Goal: Transaction & Acquisition: Book appointment/travel/reservation

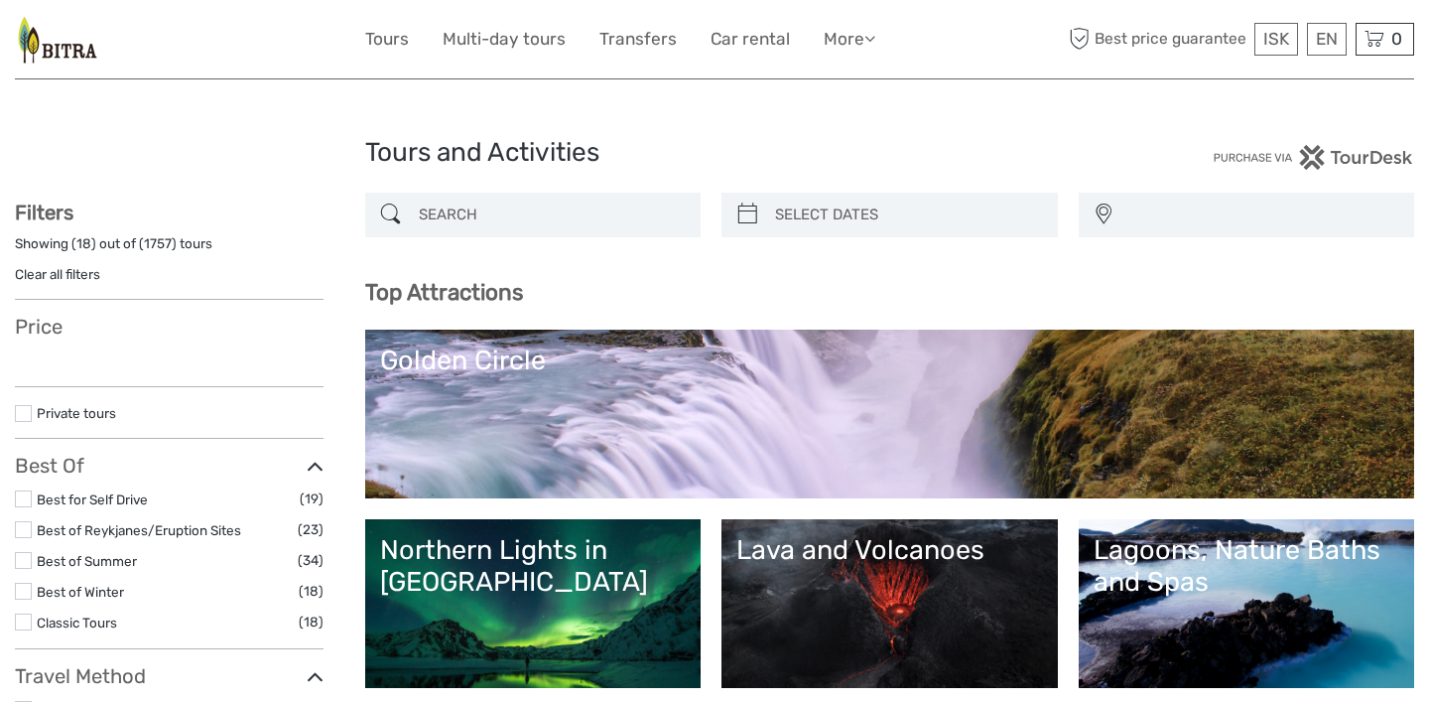
select select
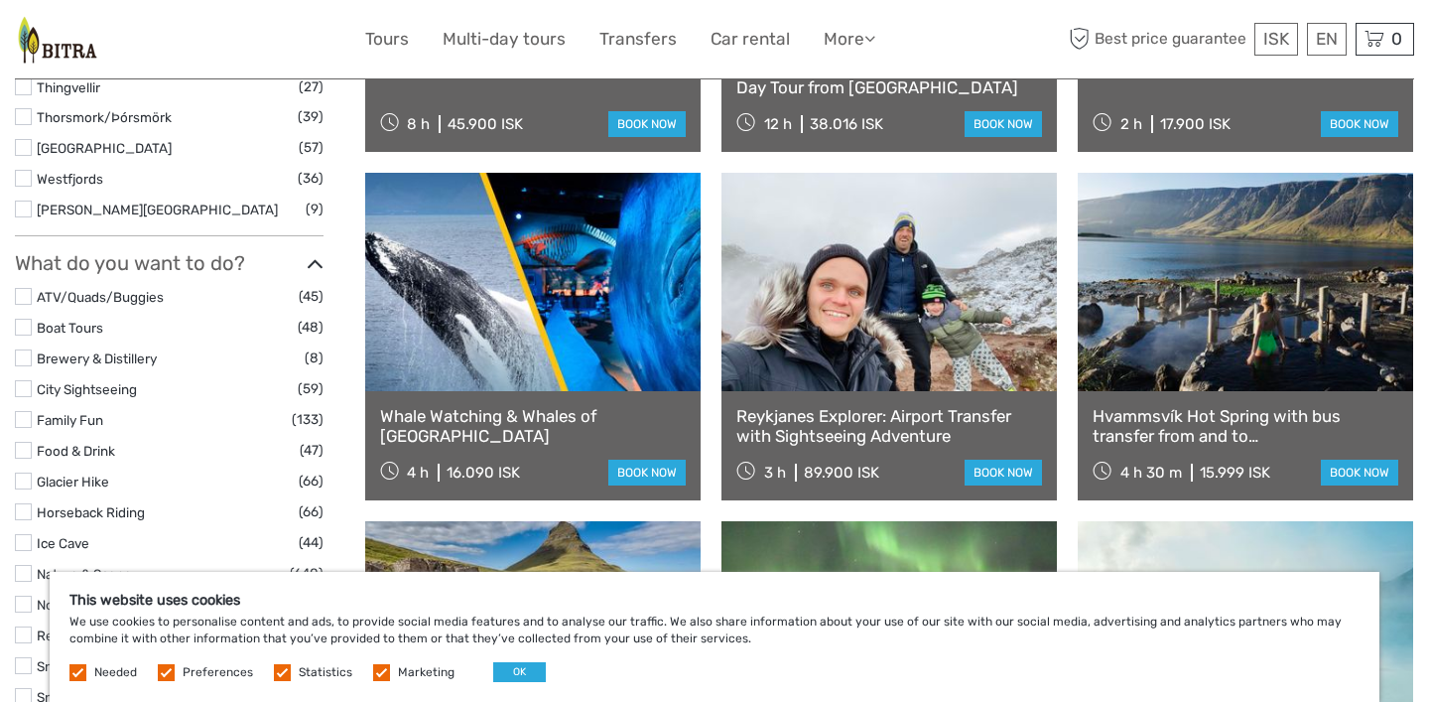
scroll to position [1653, 0]
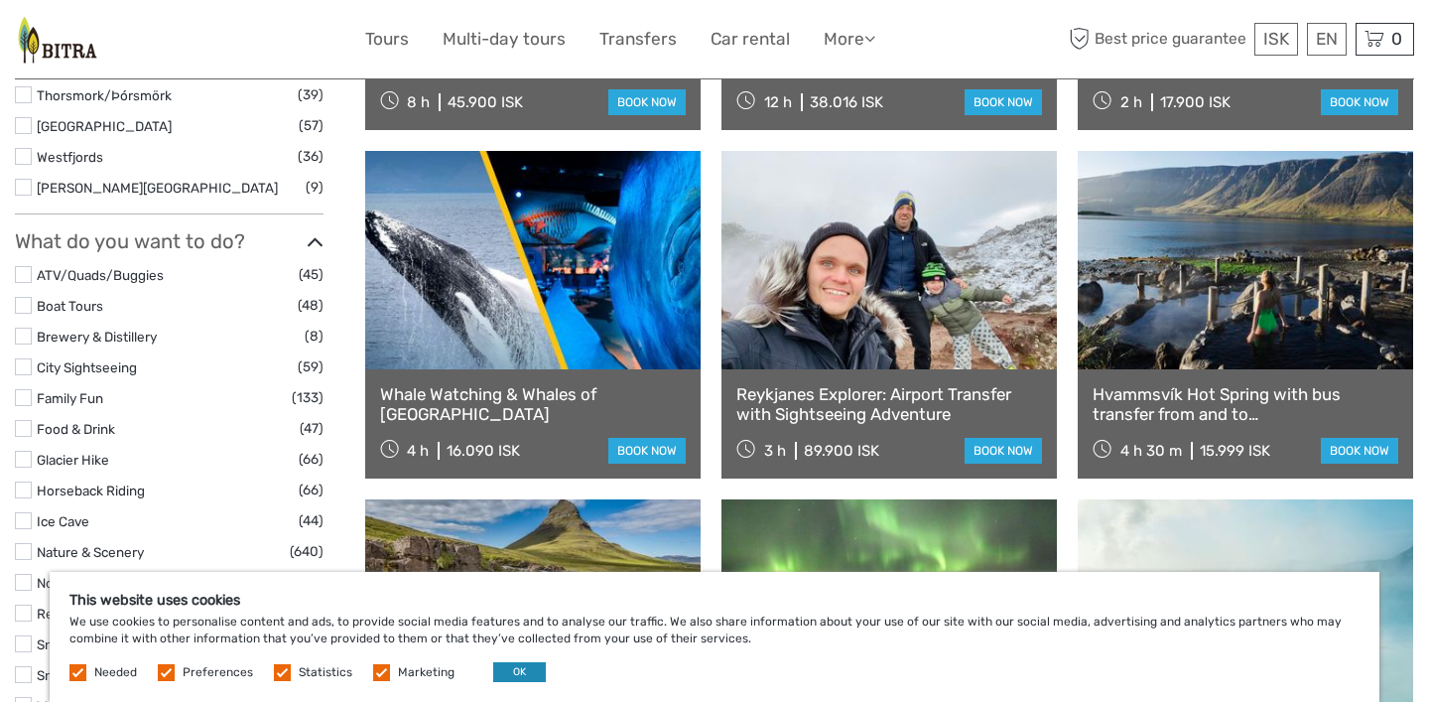
click at [515, 675] on button "OK" at bounding box center [519, 672] width 53 height 20
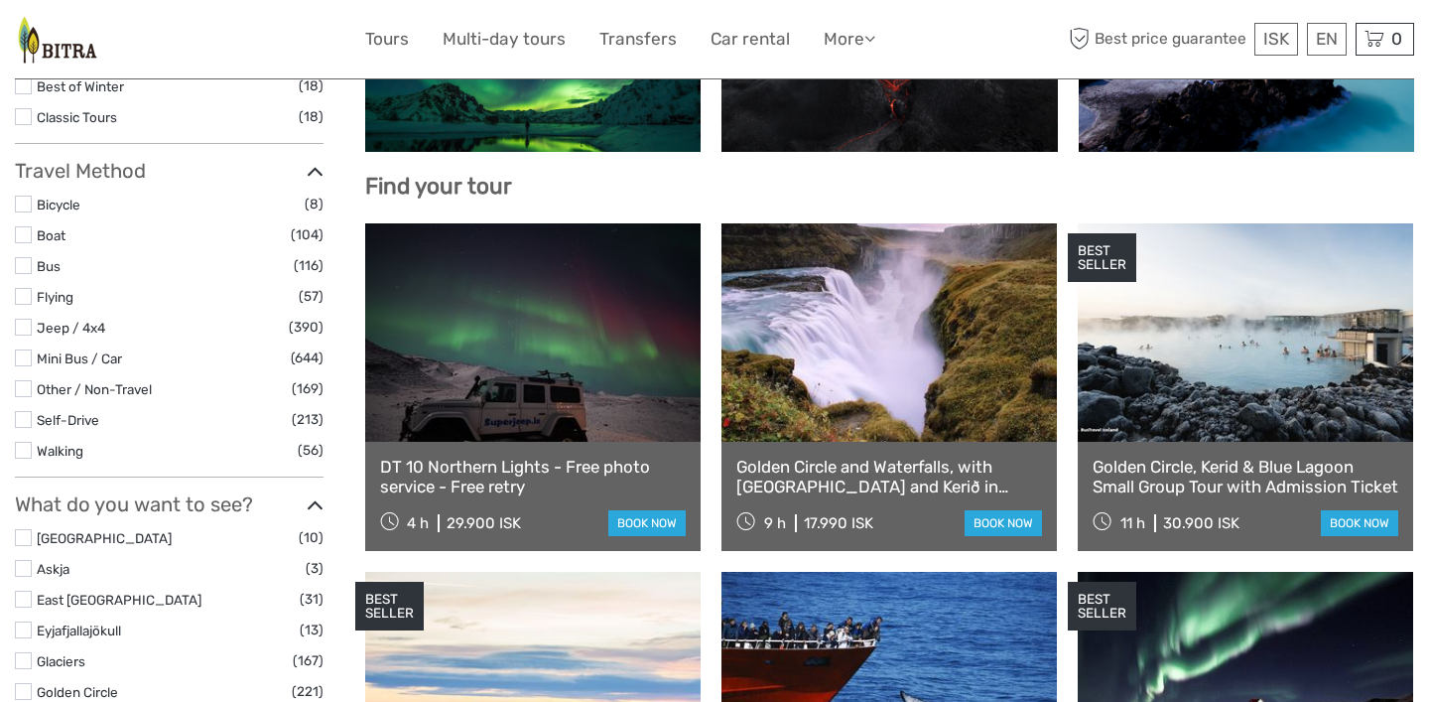
scroll to position [528, 0]
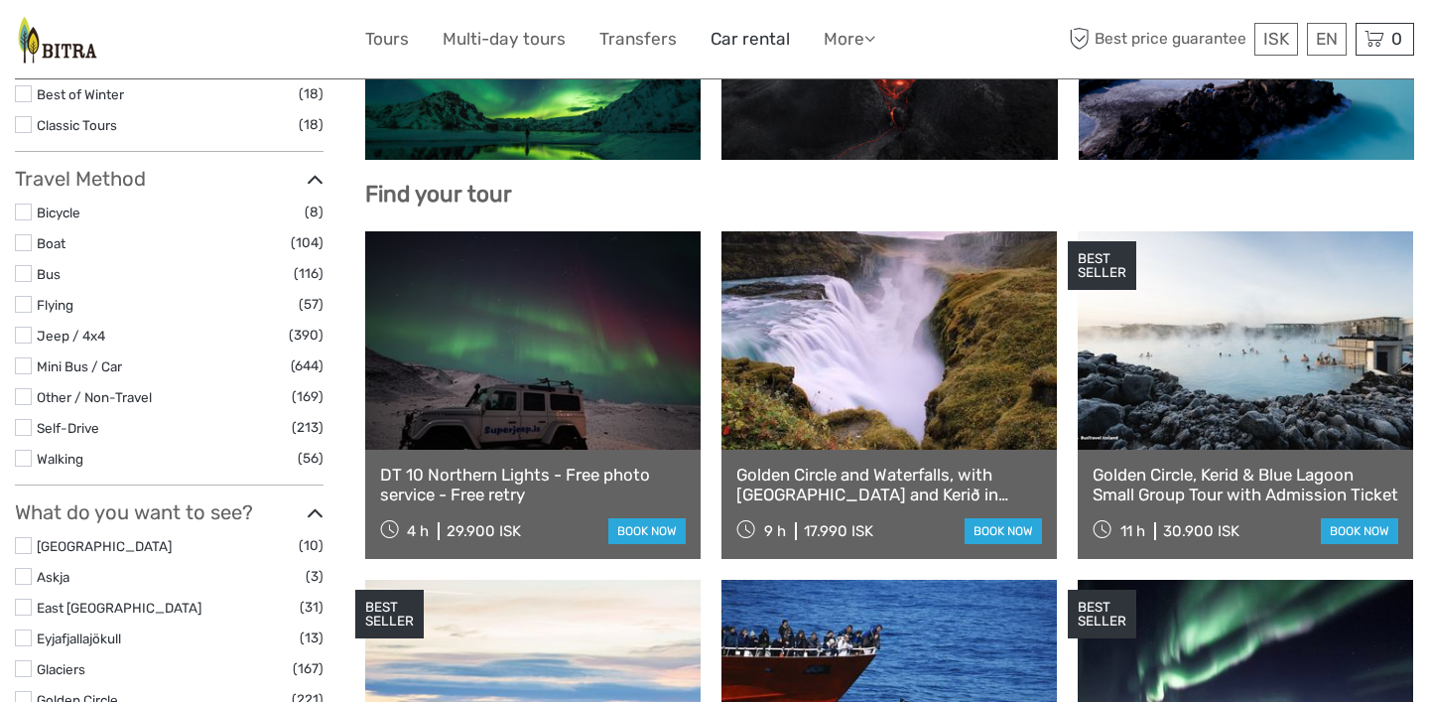
click at [766, 45] on link "Car rental" at bounding box center [750, 39] width 79 height 29
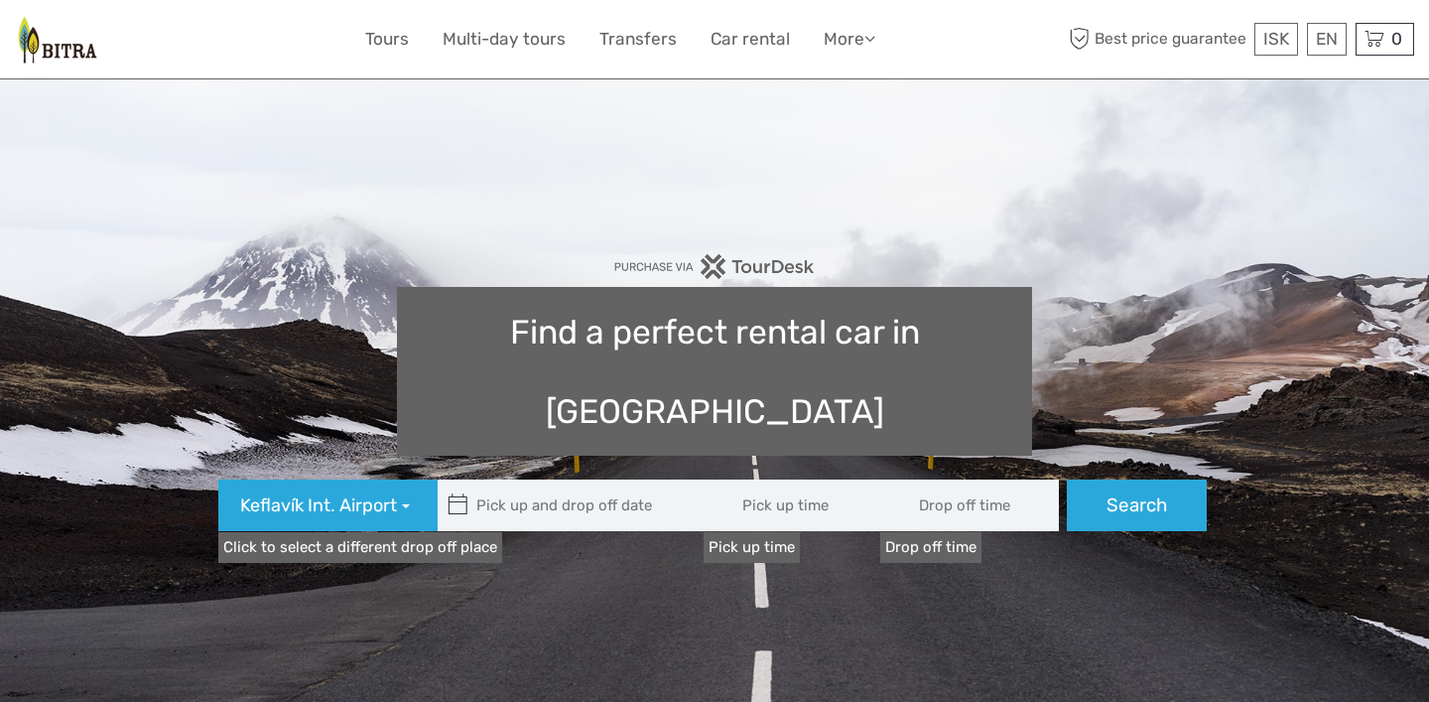
type input "08:00"
type input "04/09/2025"
type input "05/09/2025"
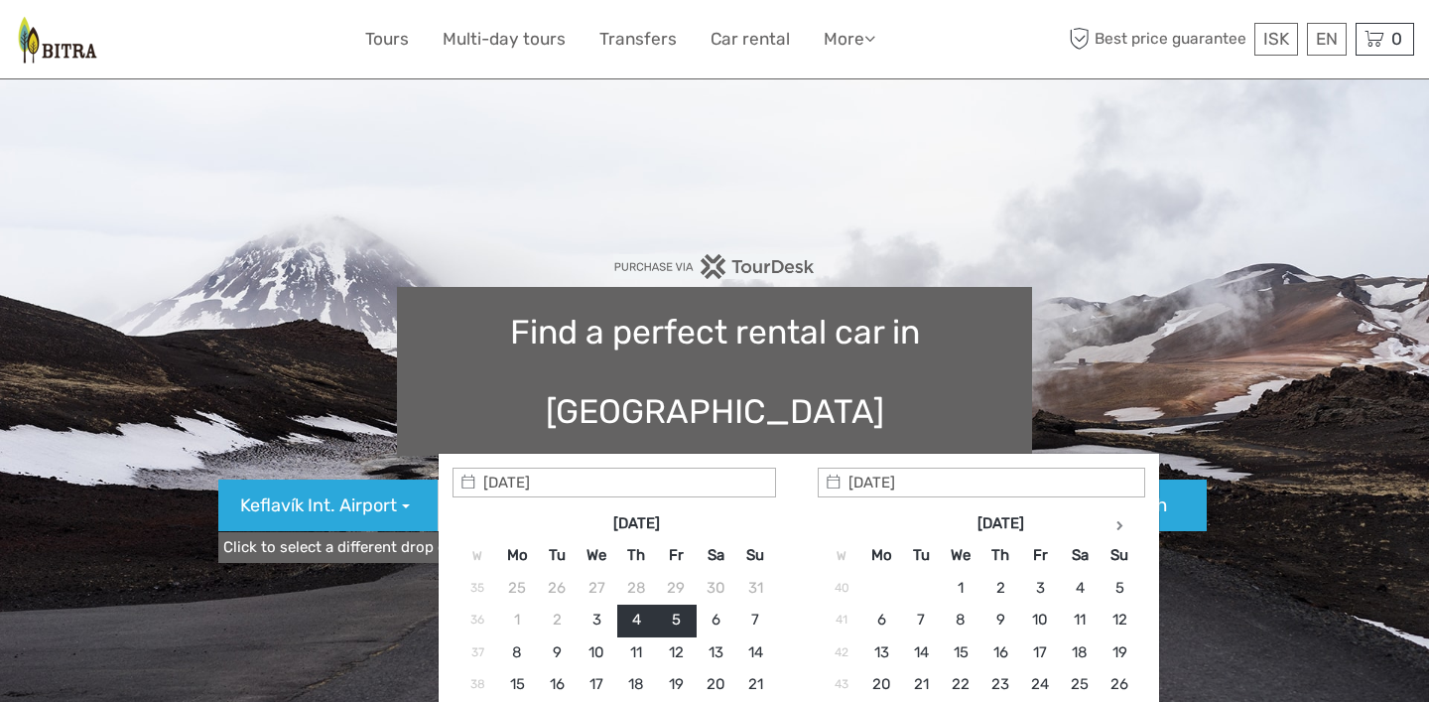
click at [576, 479] on input "text" at bounding box center [572, 505] width 268 height 52
type input "04/09/2025"
type input "04/09/2025 - 05/09/2025"
click at [378, 37] on link "Tours" at bounding box center [387, 39] width 44 height 29
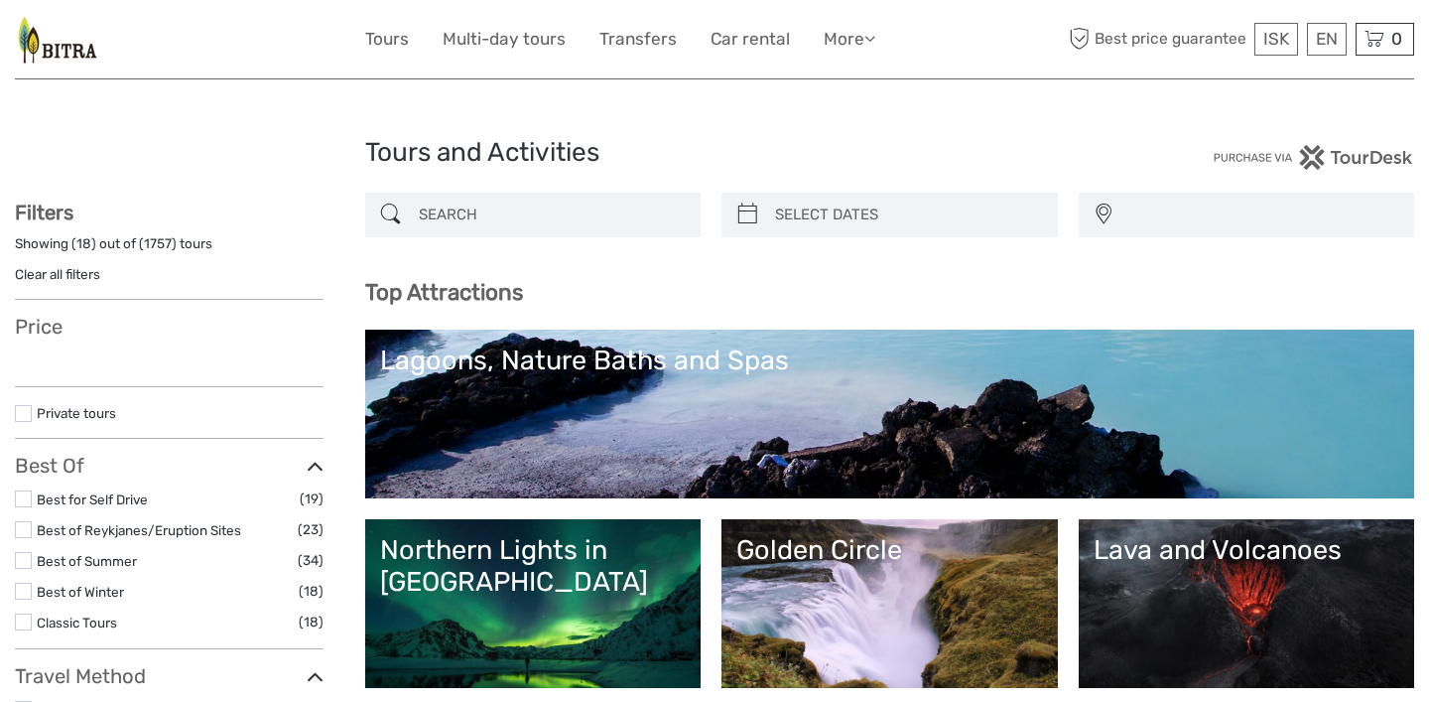
select select
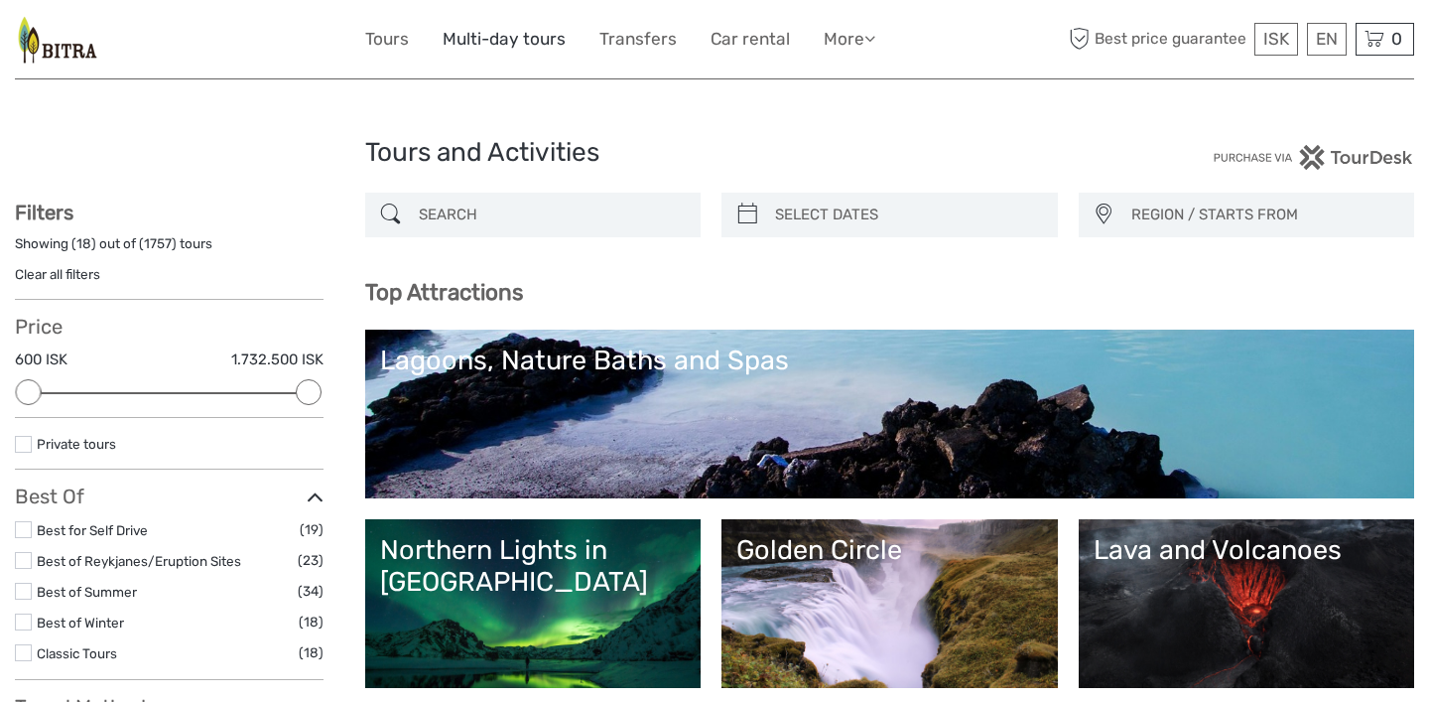
click at [508, 42] on link "Multi-day tours" at bounding box center [504, 39] width 123 height 29
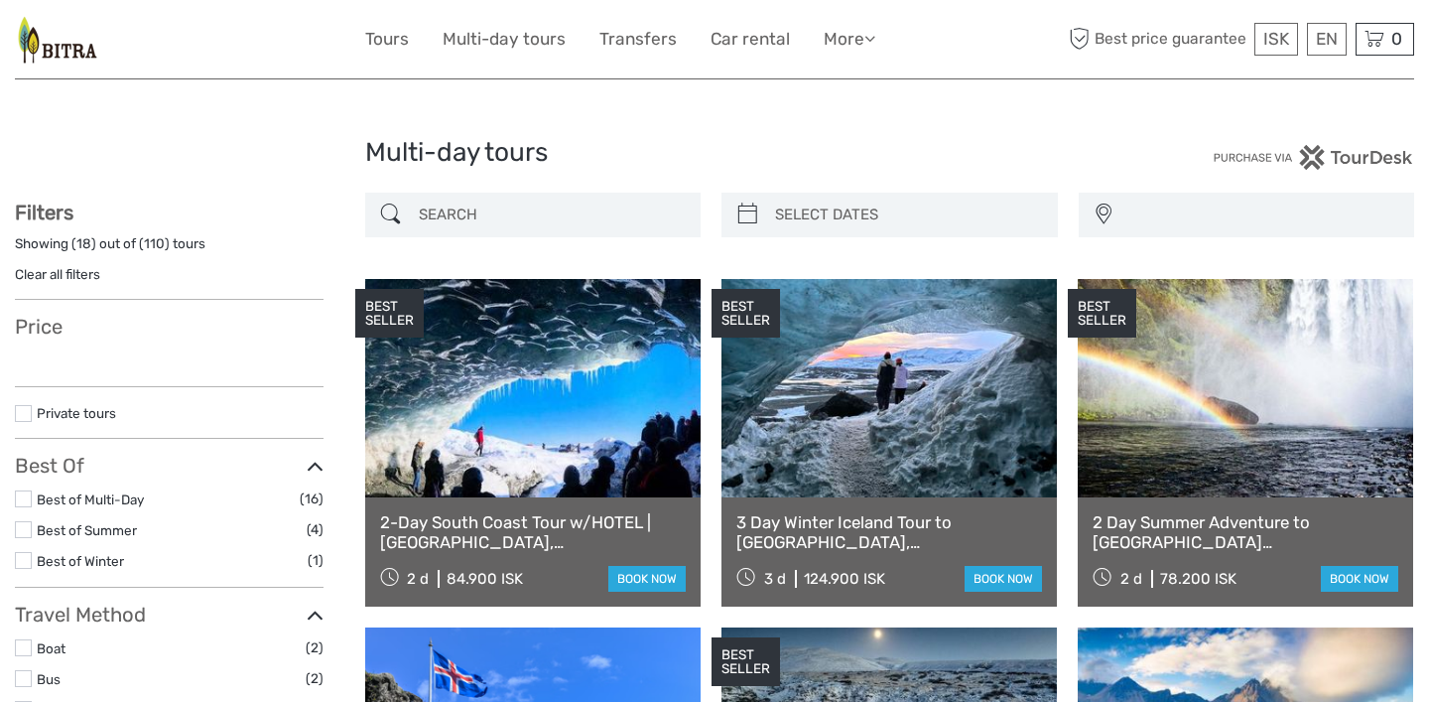
select select
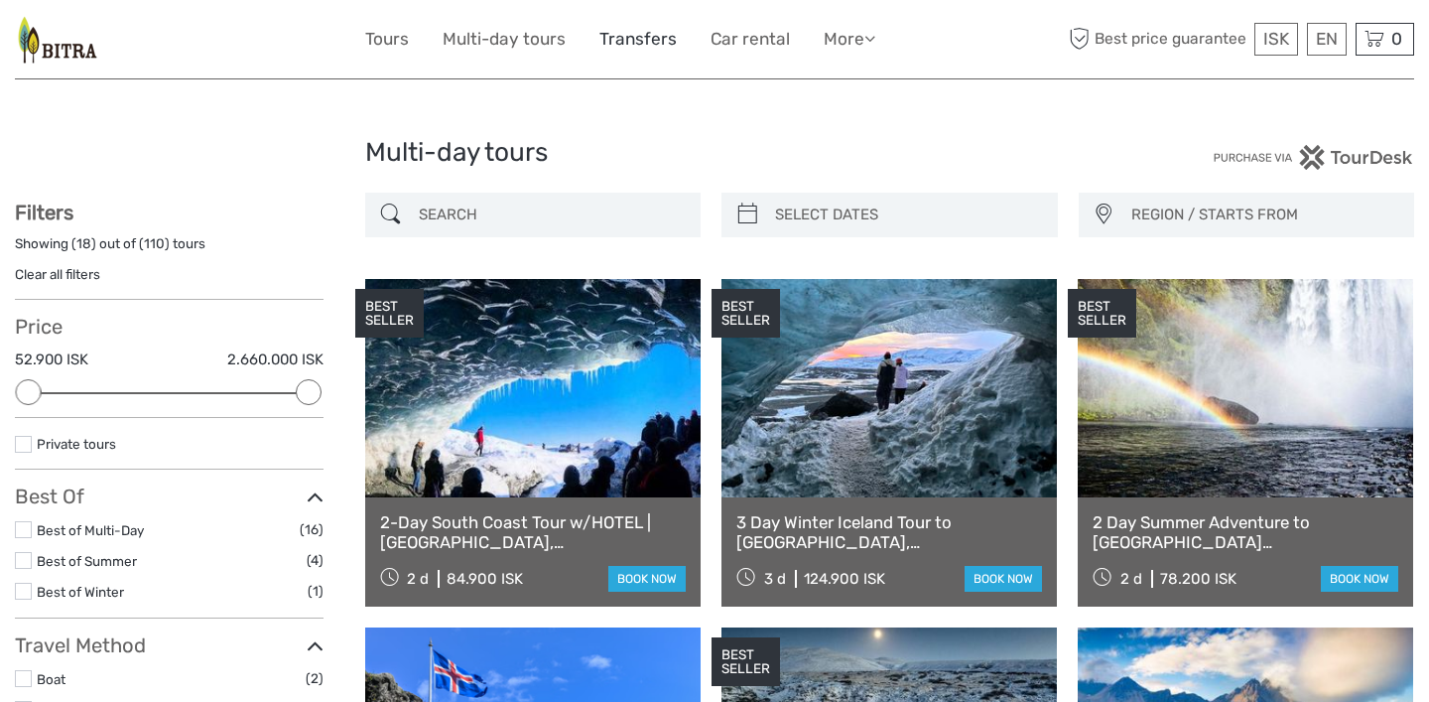
click at [617, 37] on link "Transfers" at bounding box center [637, 39] width 77 height 29
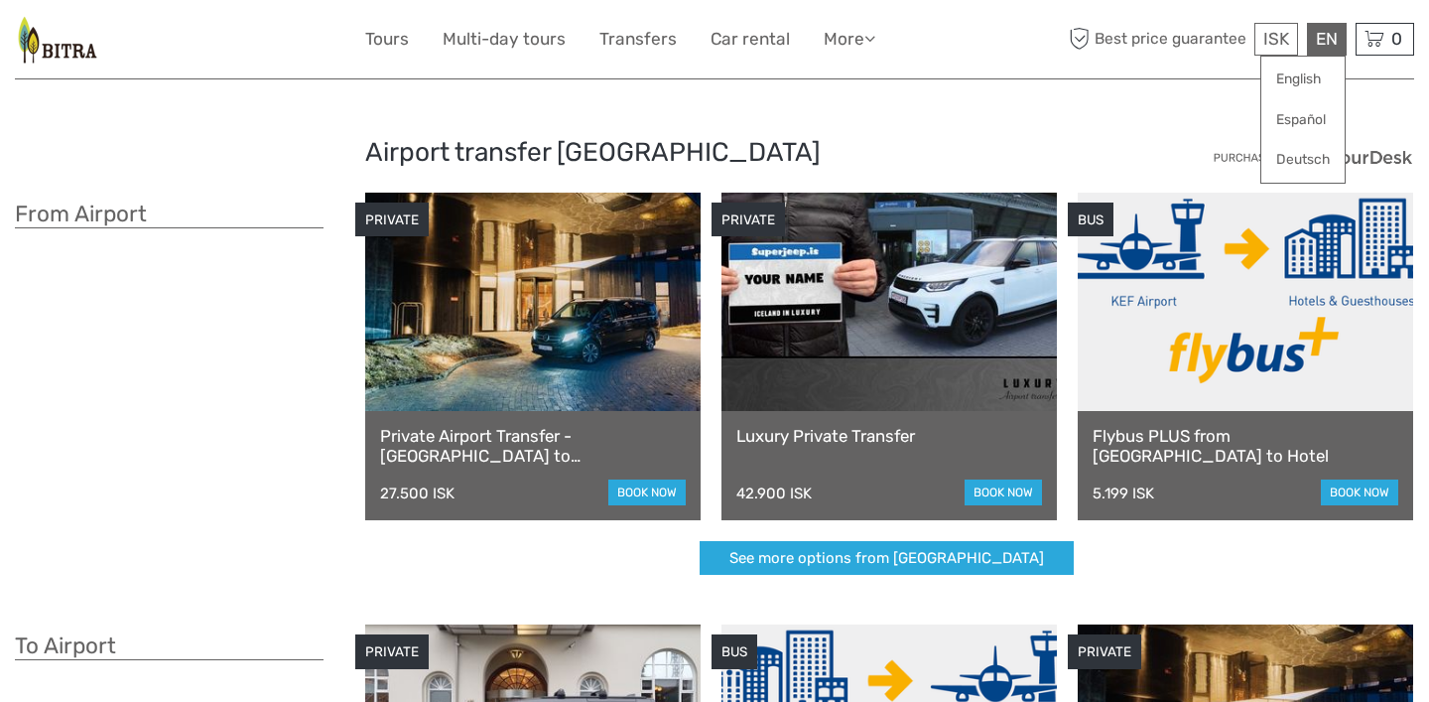
click at [1329, 45] on div "EN English Español Deutsch" at bounding box center [1327, 39] width 40 height 33
click at [1310, 78] on link "English" at bounding box center [1302, 80] width 83 height 36
click at [1256, 157] on link "$" at bounding box center [1262, 160] width 67 height 36
click at [735, 30] on link "Car rental" at bounding box center [750, 39] width 79 height 29
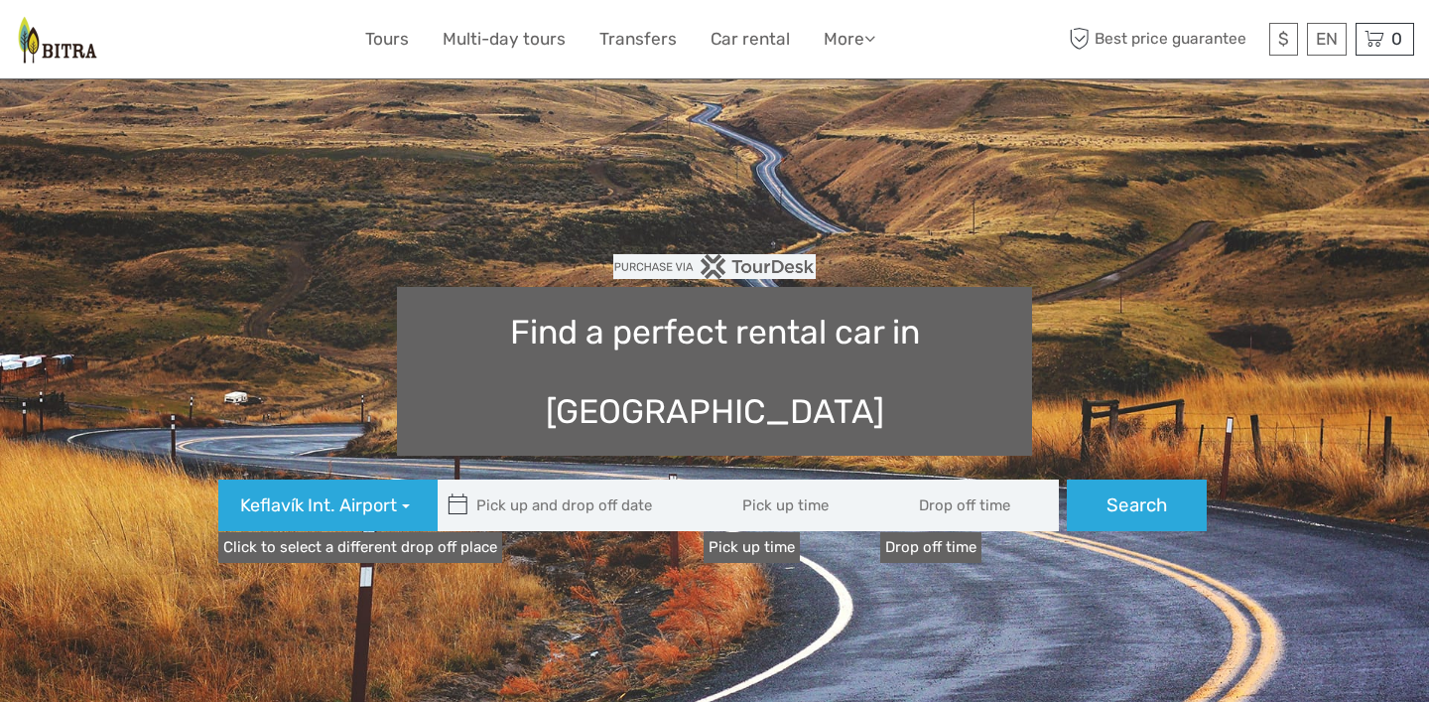
type input "08:00"
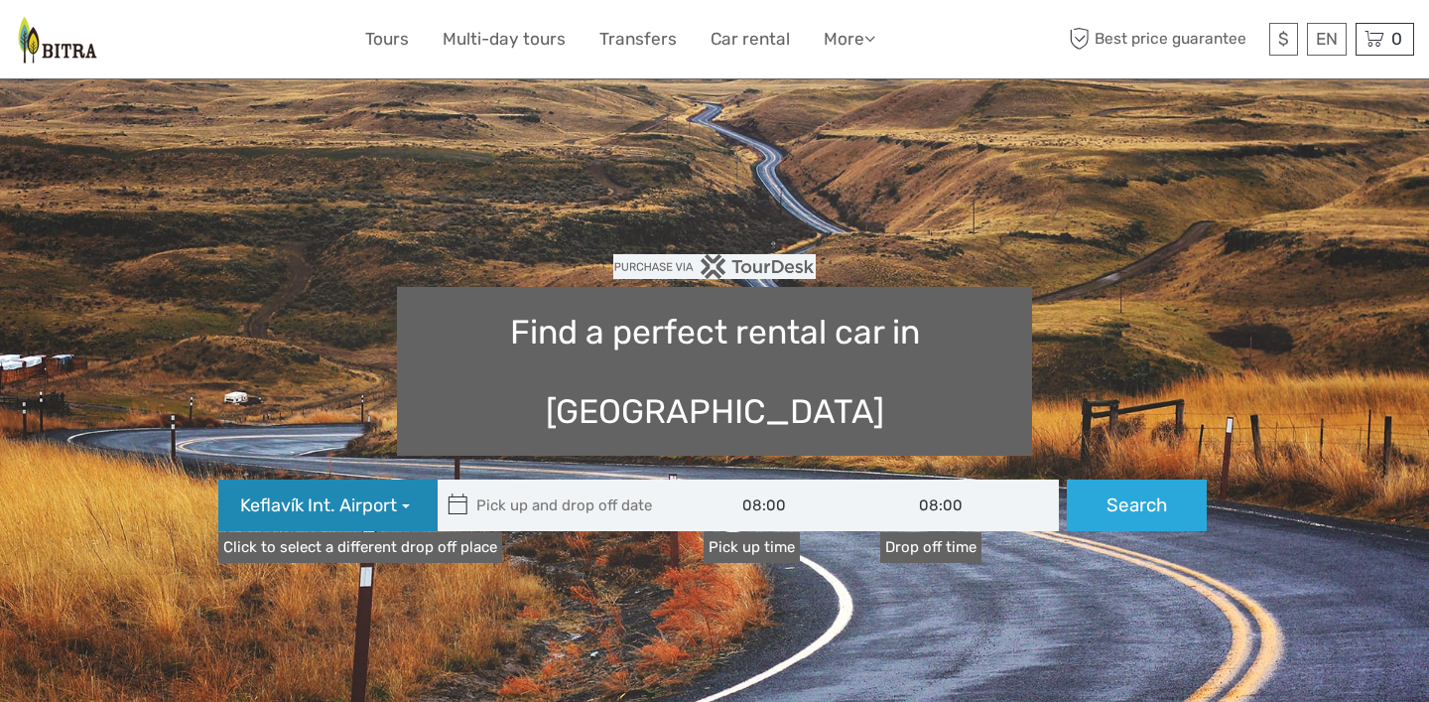
click at [406, 479] on button "Keflavík Int. Airport" at bounding box center [327, 505] width 219 height 52
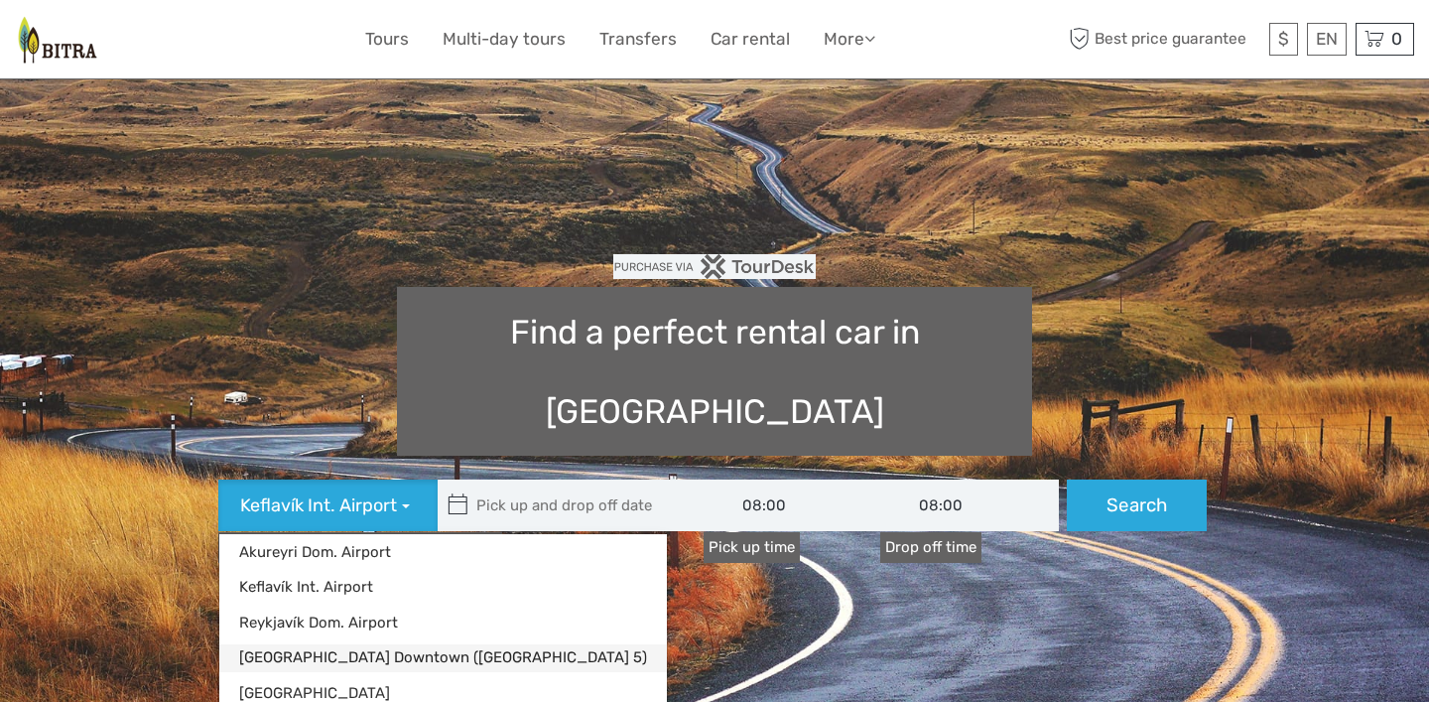
click at [409, 644] on link "[GEOGRAPHIC_DATA] Downtown ([GEOGRAPHIC_DATA] 5)" at bounding box center [443, 657] width 448 height 27
type input "[DATE]"
type input "05/09/2025"
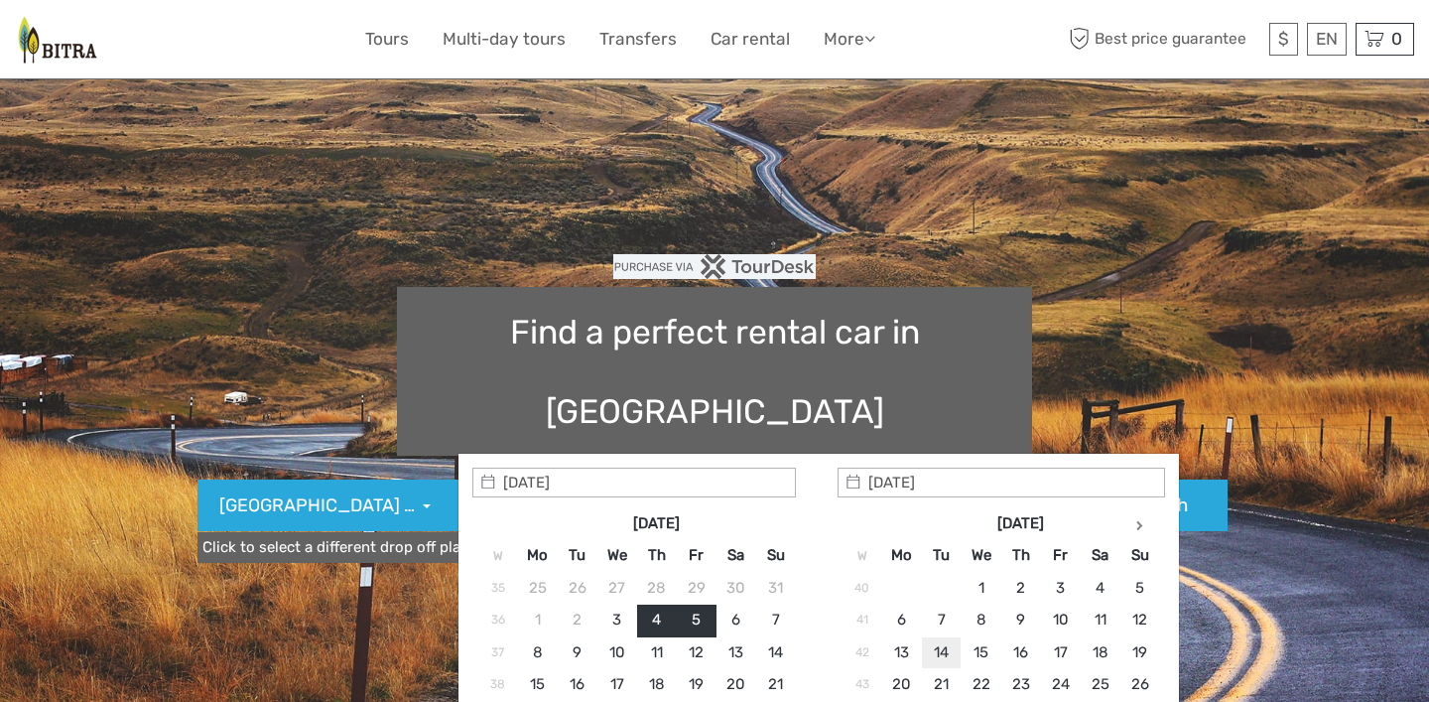
type input "14/10/2025"
type input "21/10/2025"
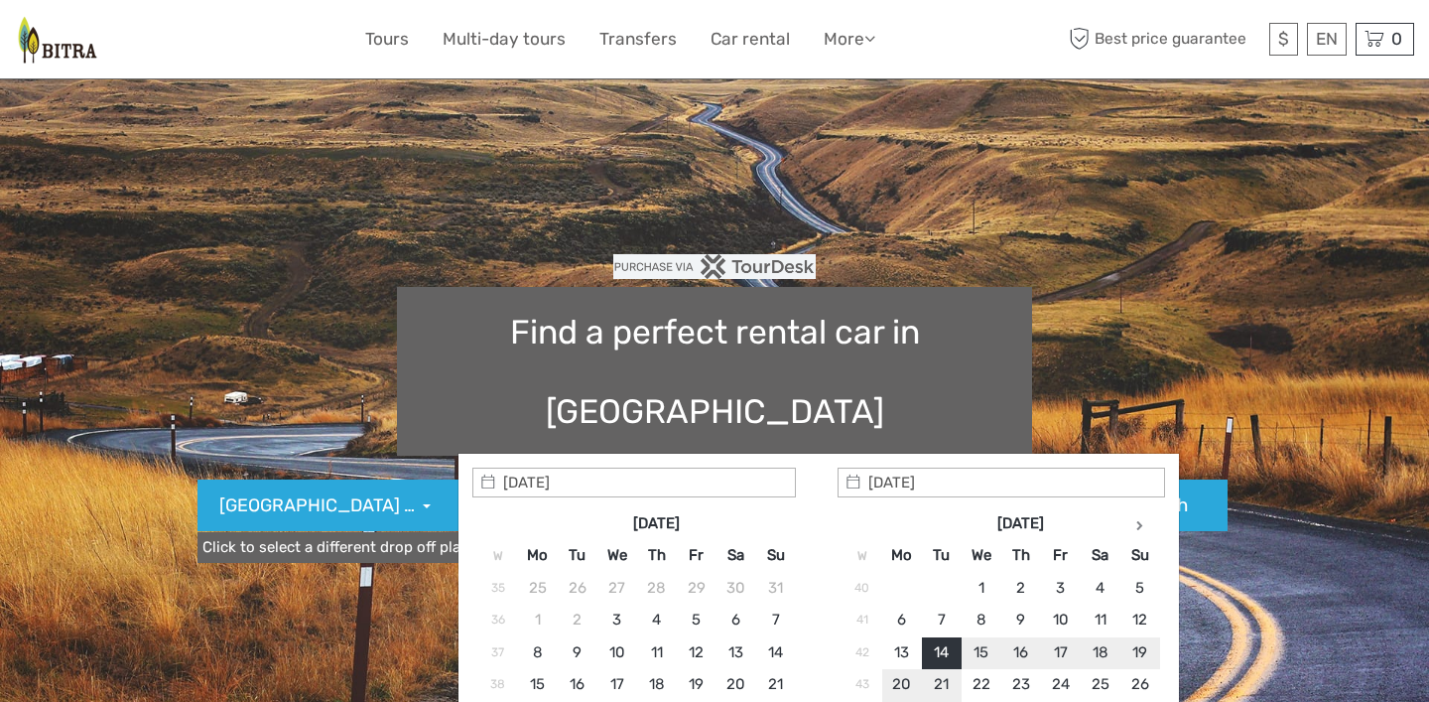
type input "14/10/2025 - 21/10/2025"
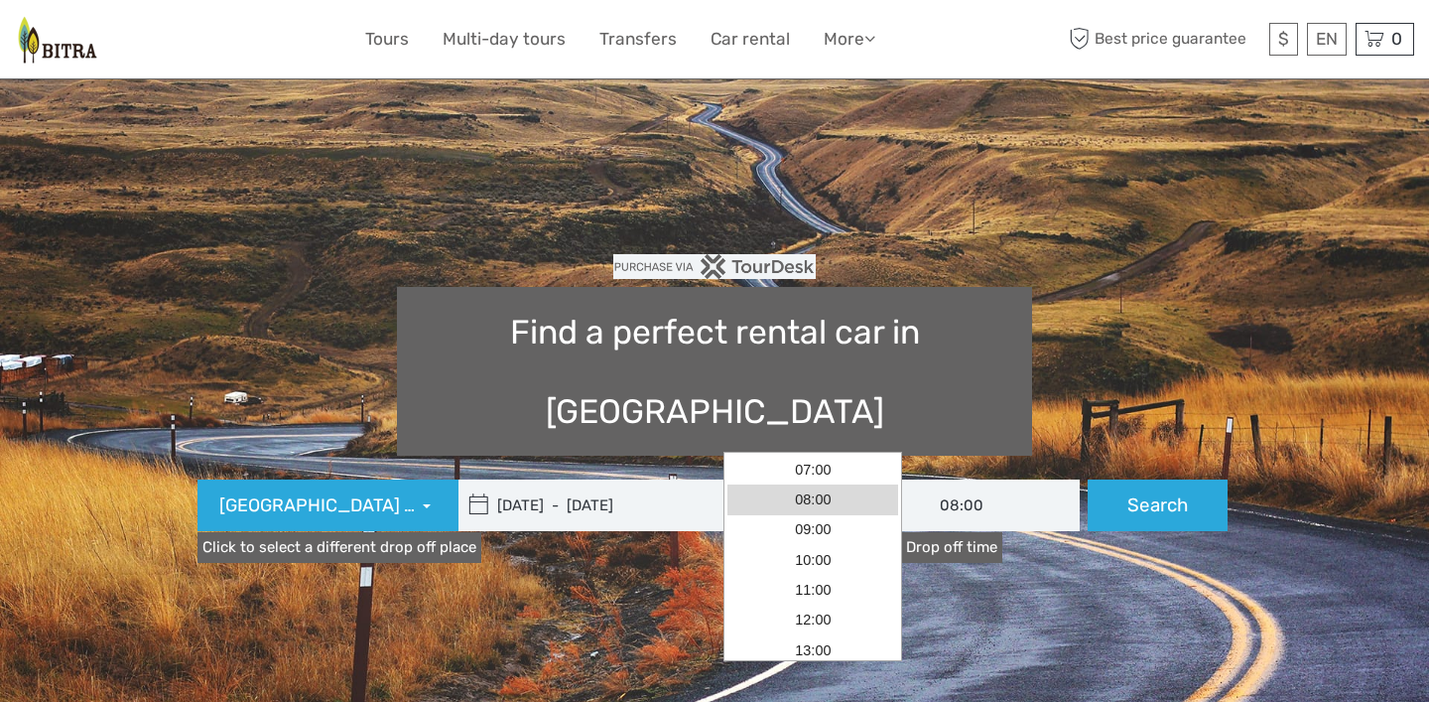
click at [789, 479] on input "08:00" at bounding box center [813, 505] width 179 height 52
click at [488, 489] on icon at bounding box center [478, 505] width 21 height 32
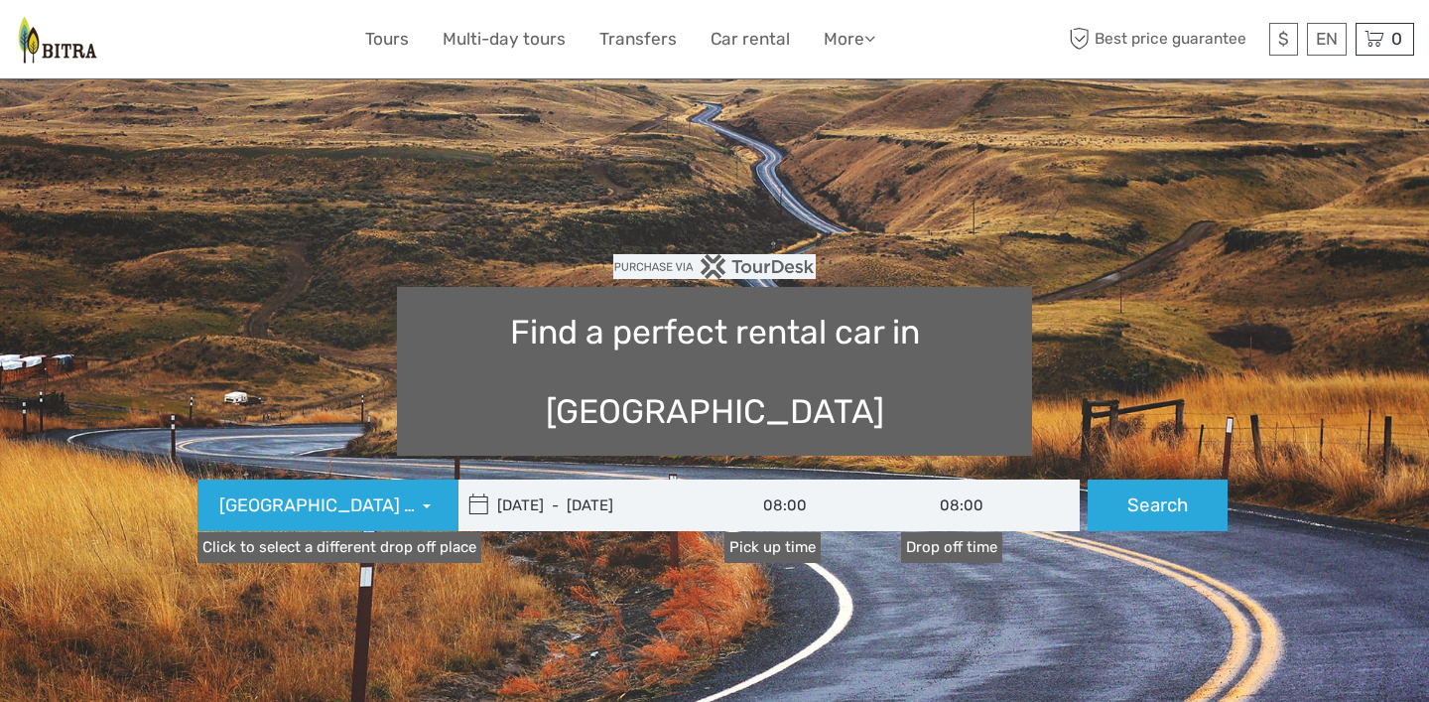
click at [488, 489] on icon at bounding box center [478, 505] width 21 height 32
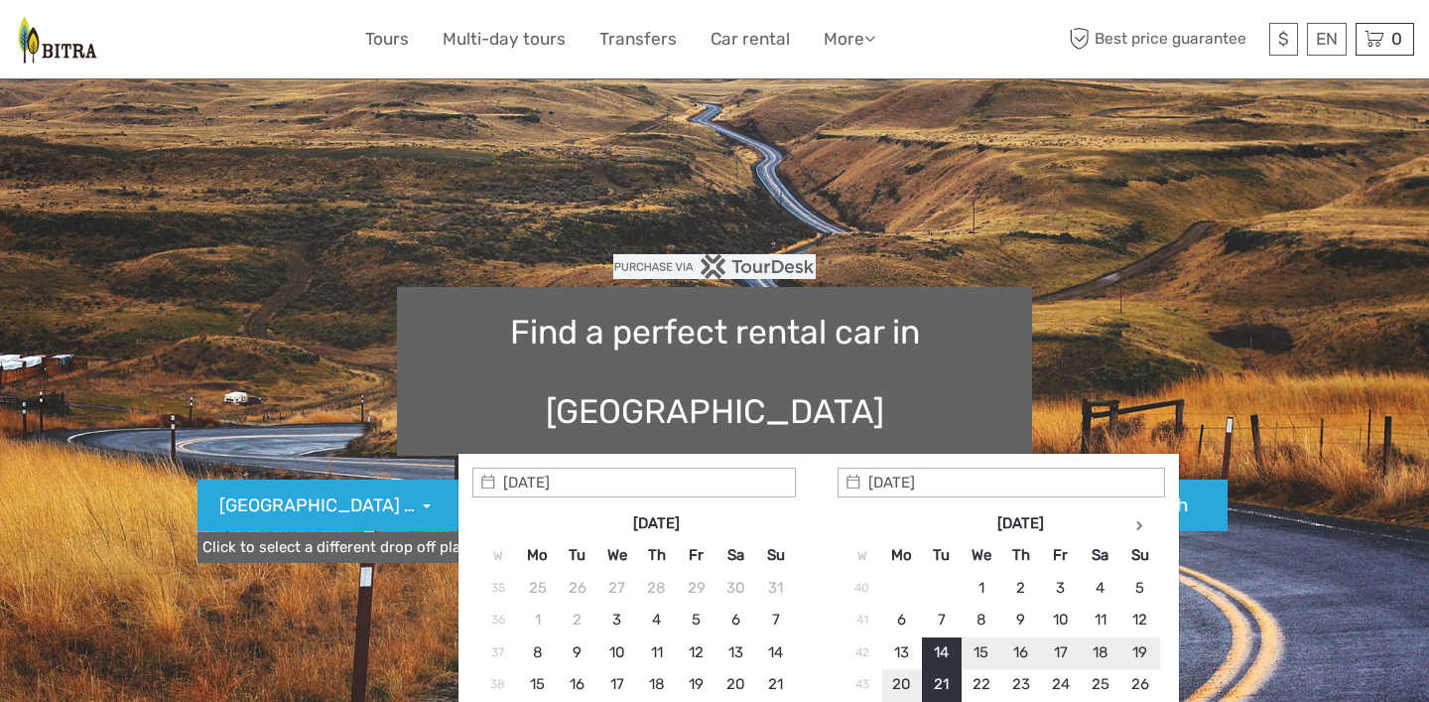
click at [541, 479] on input "14/10/2025 - 21/10/2025" at bounding box center [593, 505] width 268 height 52
type input "16/10/2025"
type input "21/10/2025"
type input "16/10/2025 - 21/10/2025"
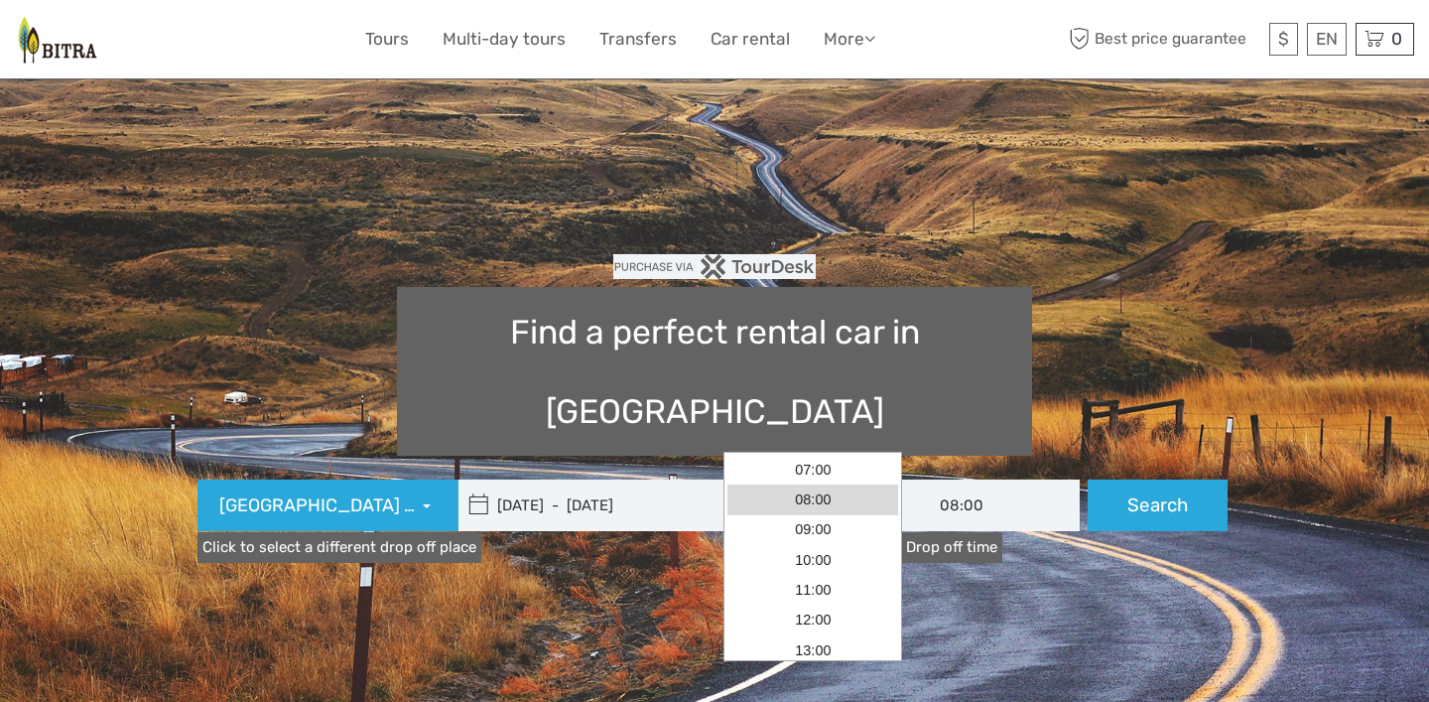
click at [829, 479] on input "08:00" at bounding box center [813, 505] width 179 height 52
click at [825, 530] on link "09:00" at bounding box center [812, 530] width 171 height 30
type input "09:00"
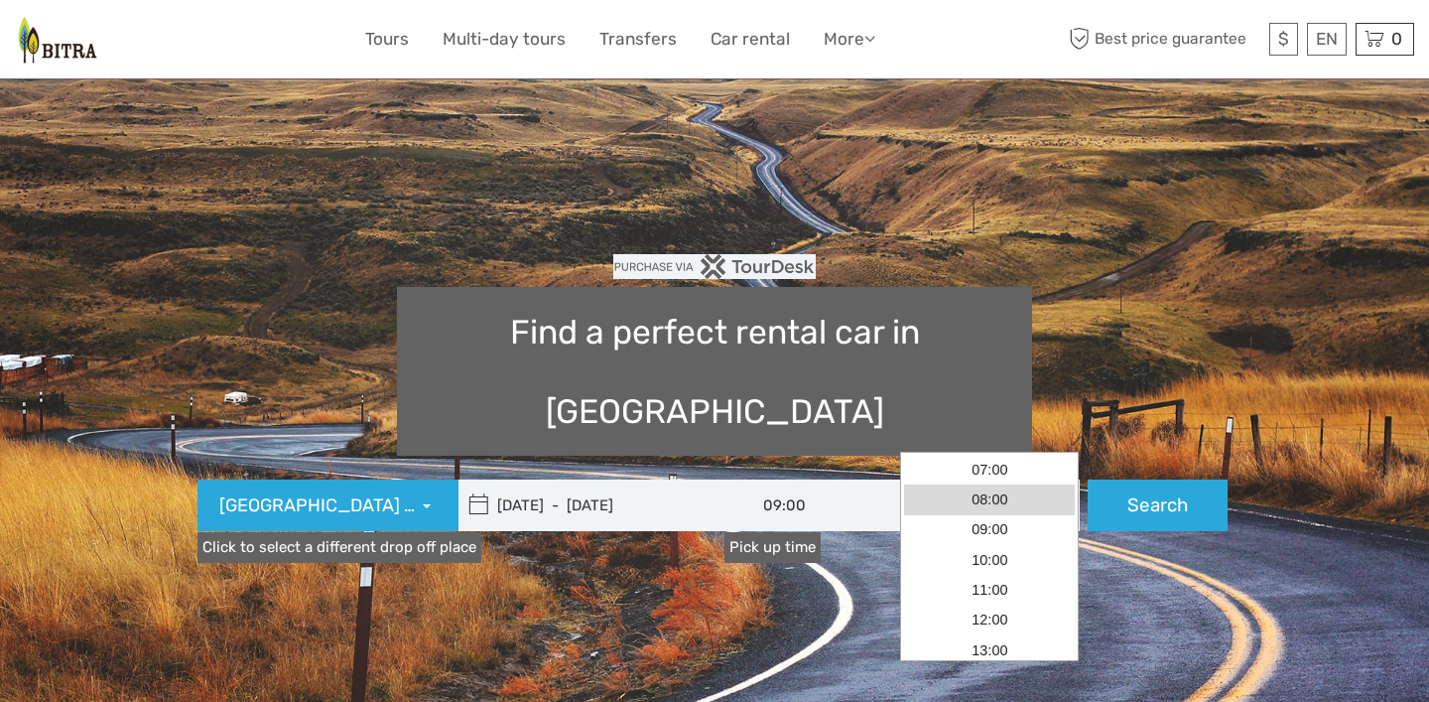
click at [982, 479] on input "08:00" at bounding box center [990, 505] width 179 height 52
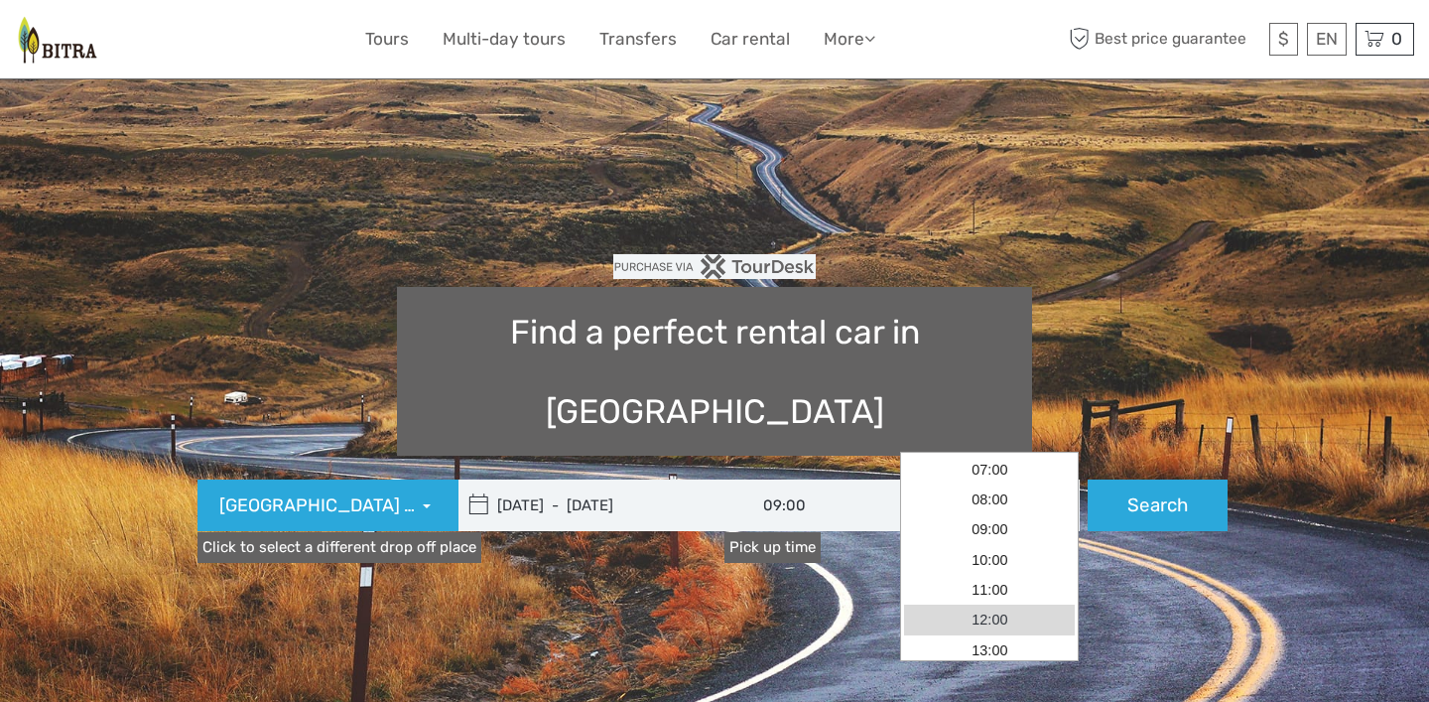
click at [989, 612] on link "12:00" at bounding box center [989, 619] width 171 height 30
type input "12:00"
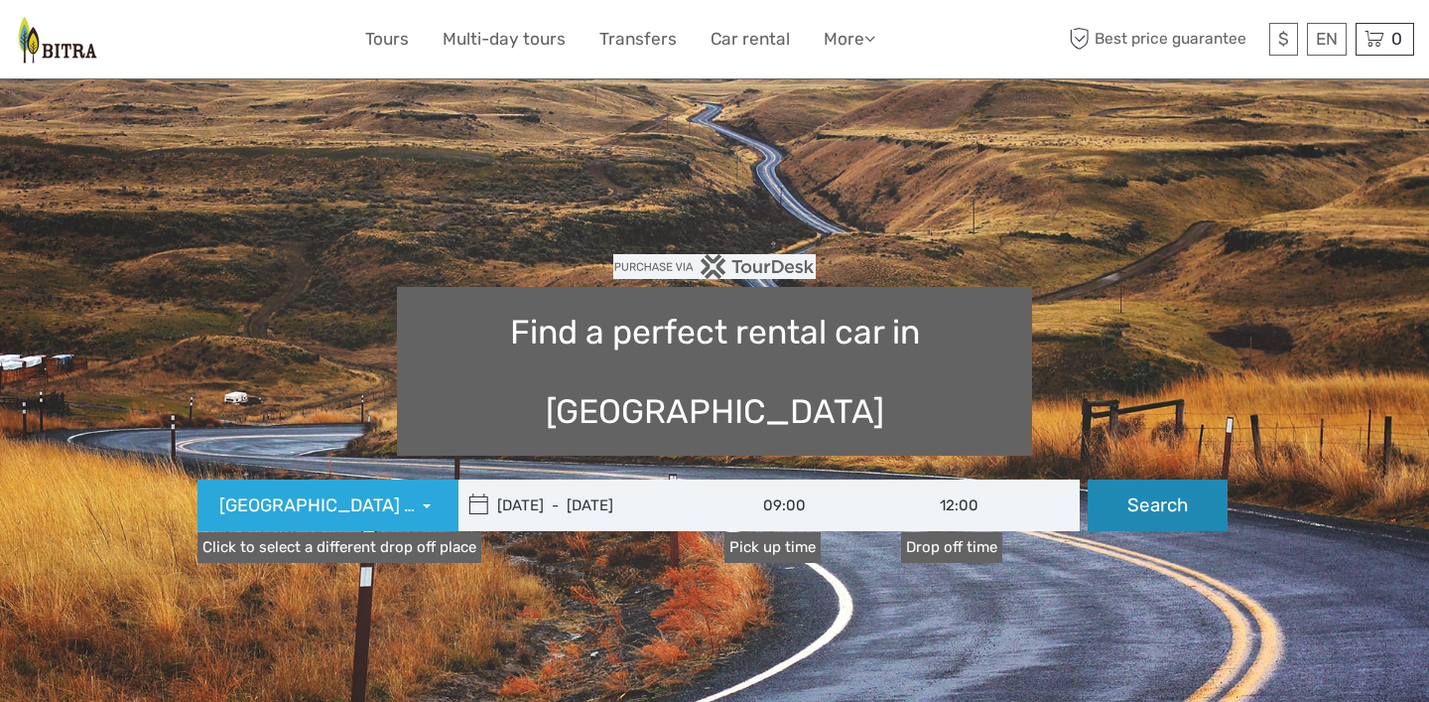
click at [1160, 479] on button "Search" at bounding box center [1158, 505] width 140 height 52
type input "16/10/2025 - 21/10/2025"
type input "09:00"
type input "12:00"
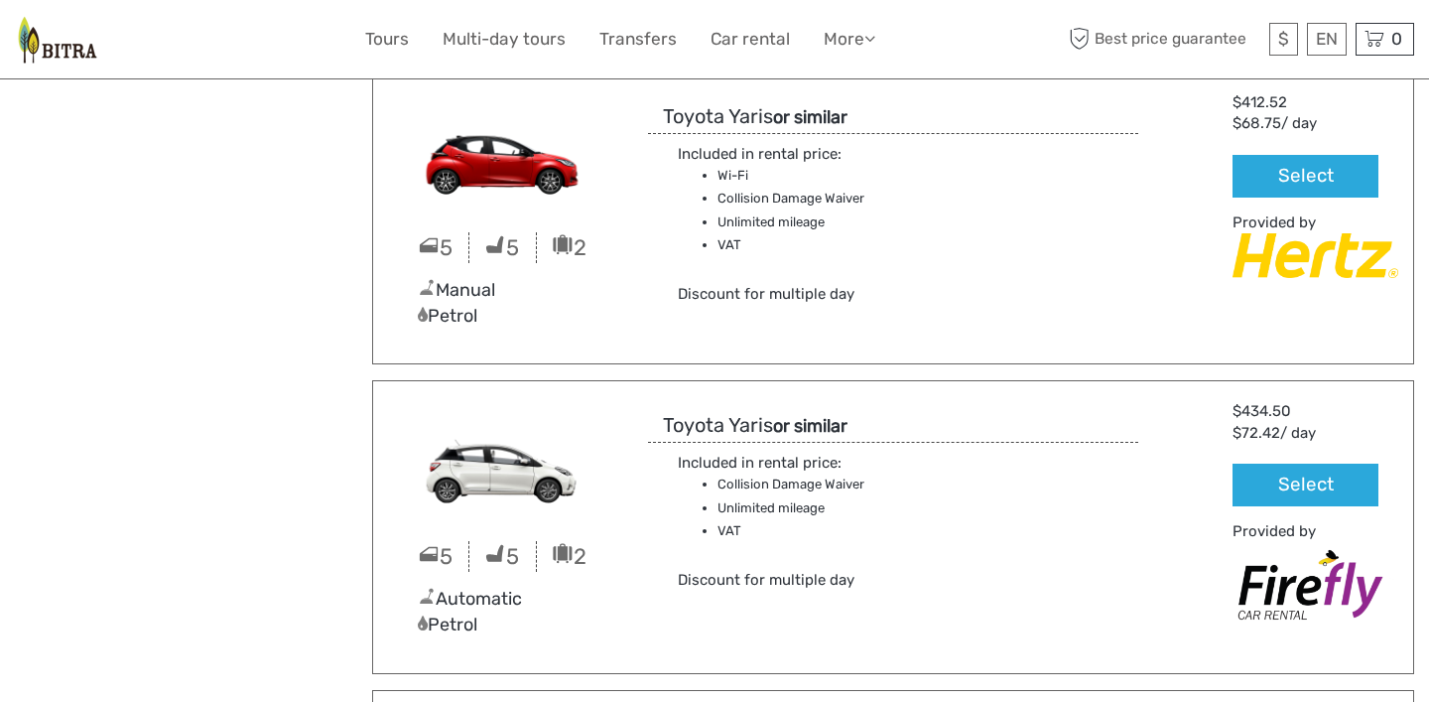
scroll to position [3472, 0]
